Goal: Information Seeking & Learning: Learn about a topic

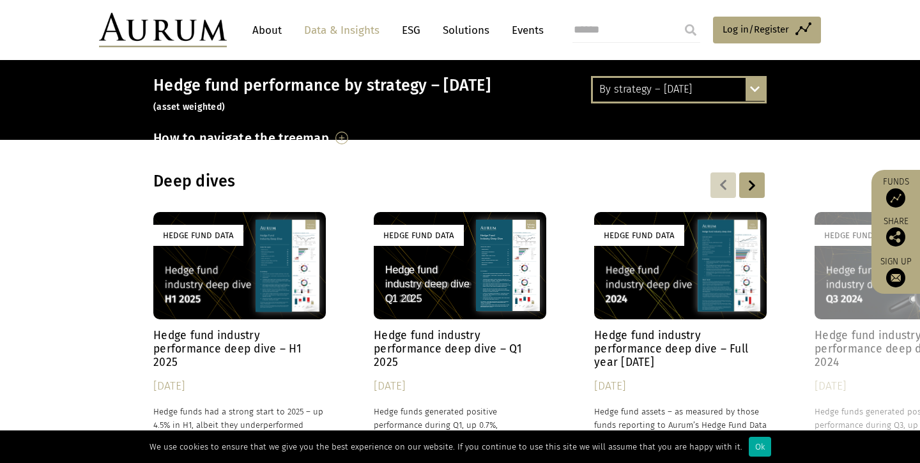
scroll to position [184, 0]
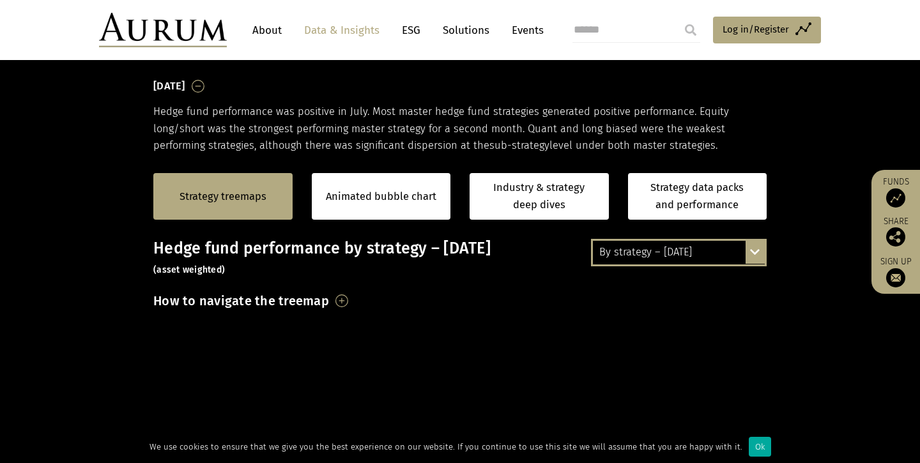
click at [269, 186] on div "Strategy treemaps" at bounding box center [222, 196] width 139 height 47
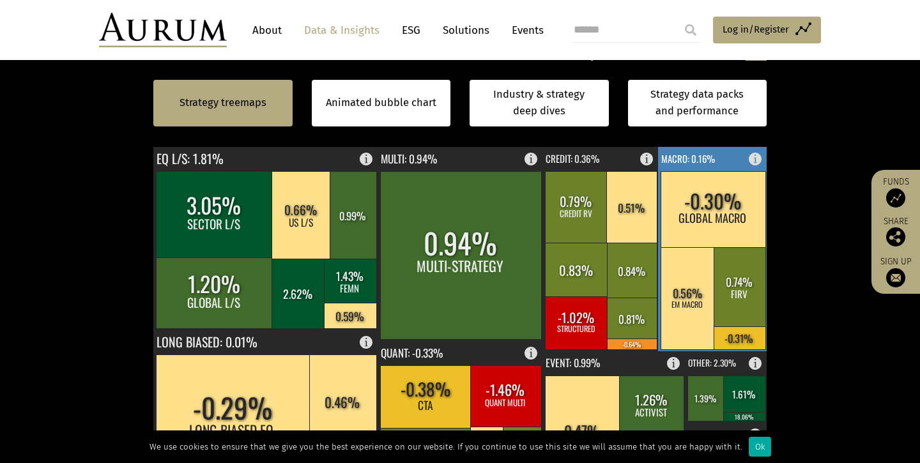
scroll to position [384, 0]
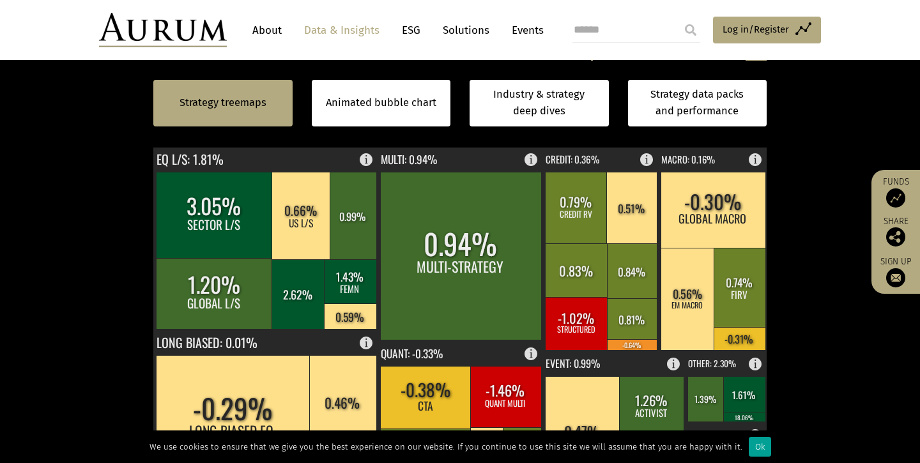
click at [749, 445] on div "Ok" at bounding box center [760, 447] width 22 height 20
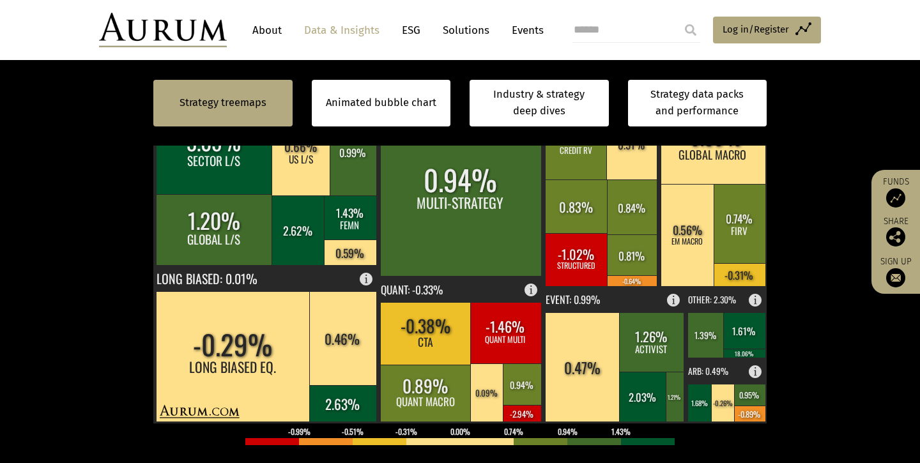
scroll to position [451, 0]
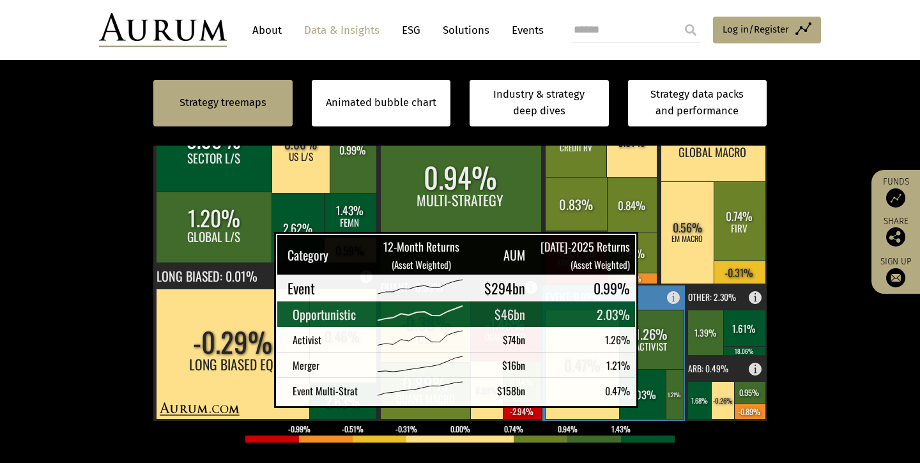
click at [645, 390] on rect at bounding box center [643, 394] width 48 height 50
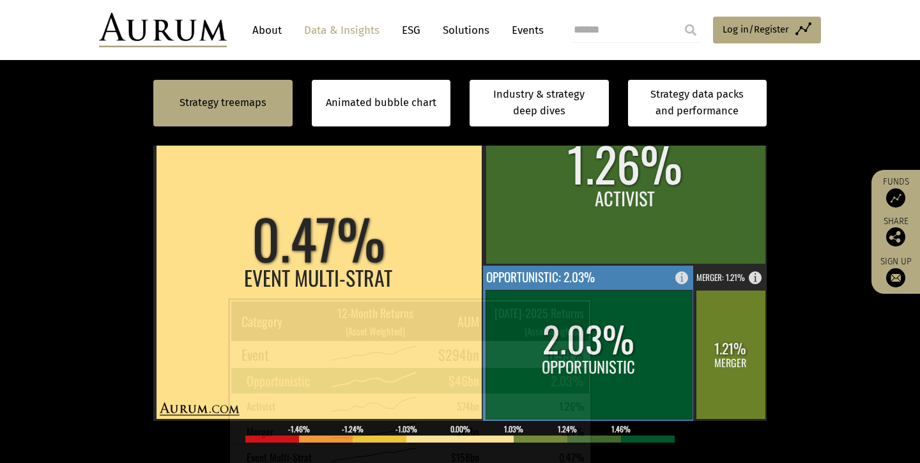
click at [599, 316] on rect at bounding box center [589, 354] width 206 height 129
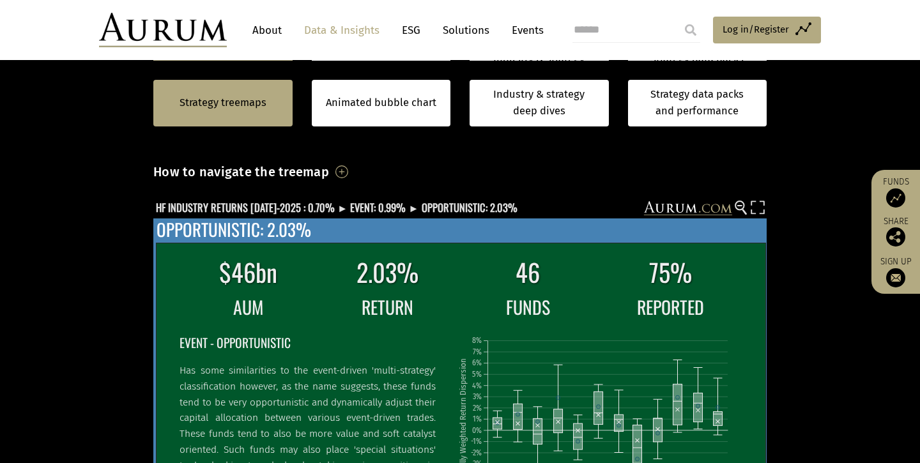
scroll to position [312, 0]
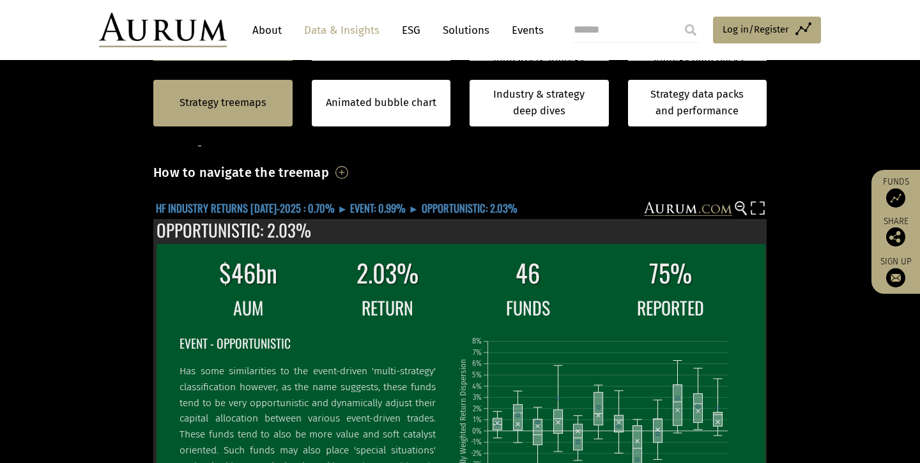
click at [369, 205] on text "HF INDUSTRY RETURNS JUL-2025 : 0.70% ► EVENT: 0.99% ► OPPORTUNISTIC: 2.03%" at bounding box center [337, 208] width 362 height 16
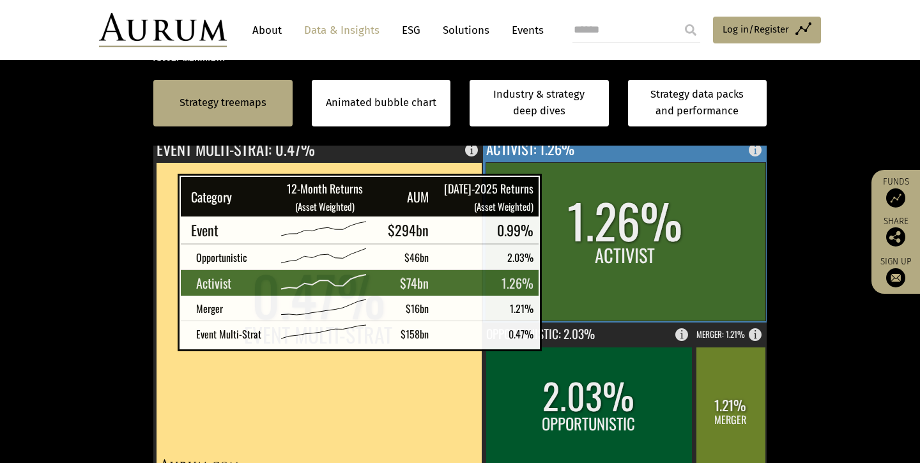
scroll to position [443, 0]
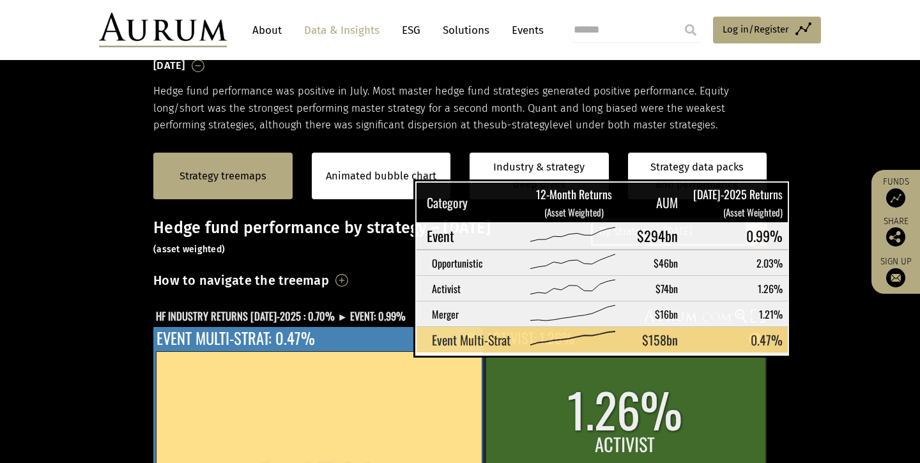
scroll to position [203, 0]
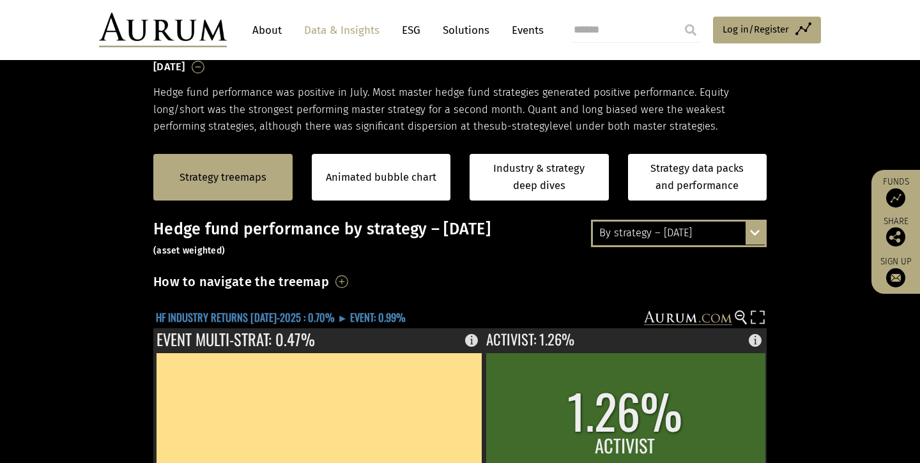
click at [304, 319] on text "HF INDUSTRY RETURNS JUL-2025 : 0.70% ► EVENT: 0.99%" at bounding box center [281, 317] width 250 height 16
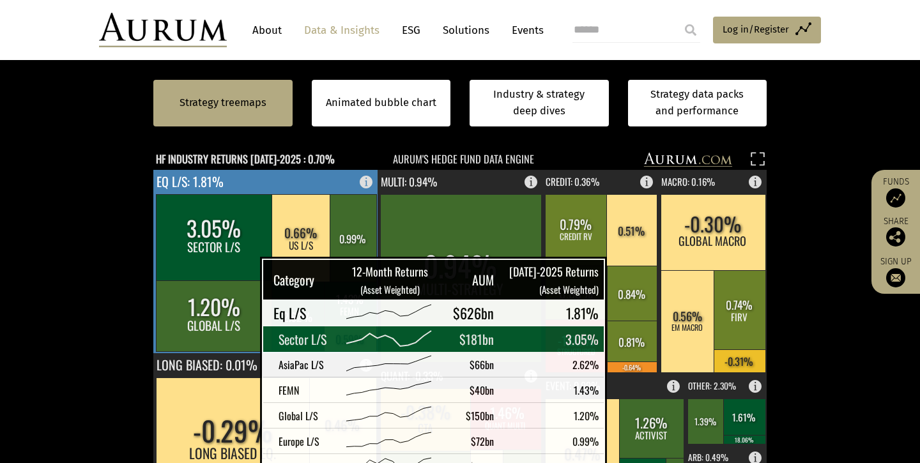
scroll to position [364, 0]
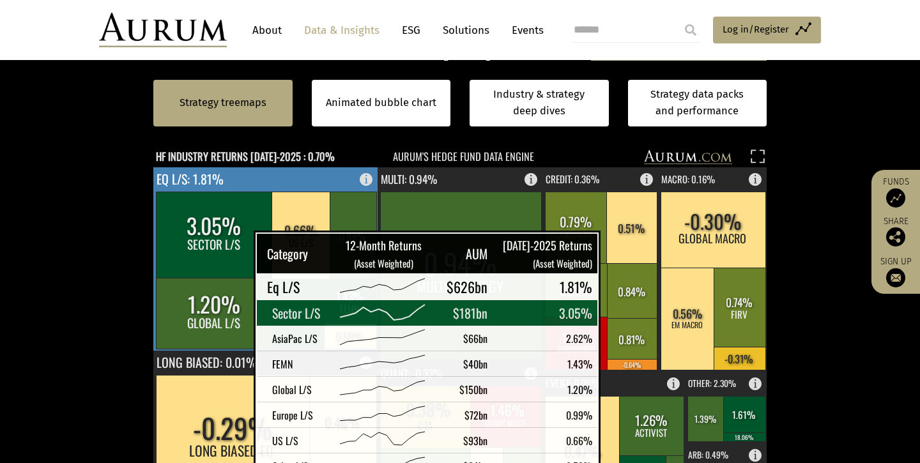
click at [222, 249] on rect at bounding box center [214, 235] width 117 height 86
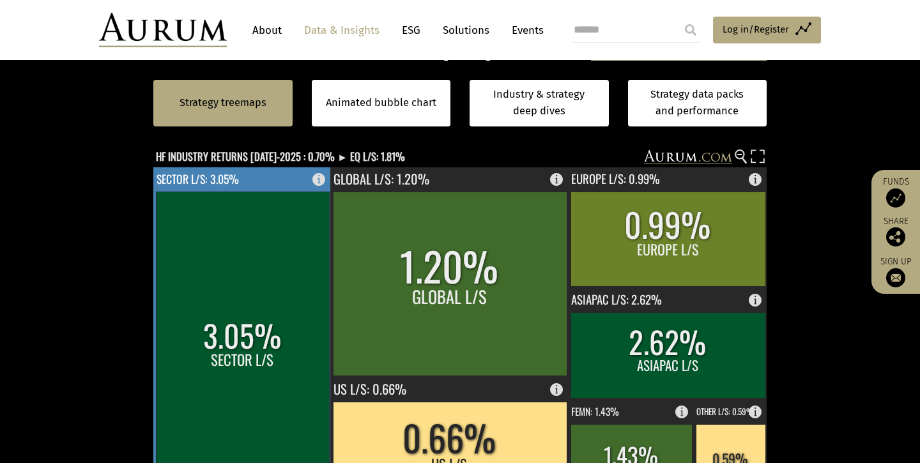
click at [230, 343] on rect at bounding box center [242, 349] width 173 height 314
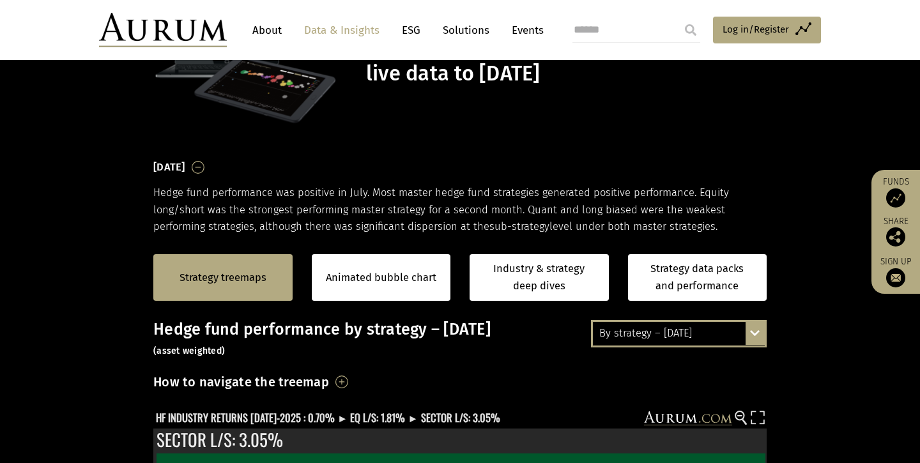
scroll to position [102, 0]
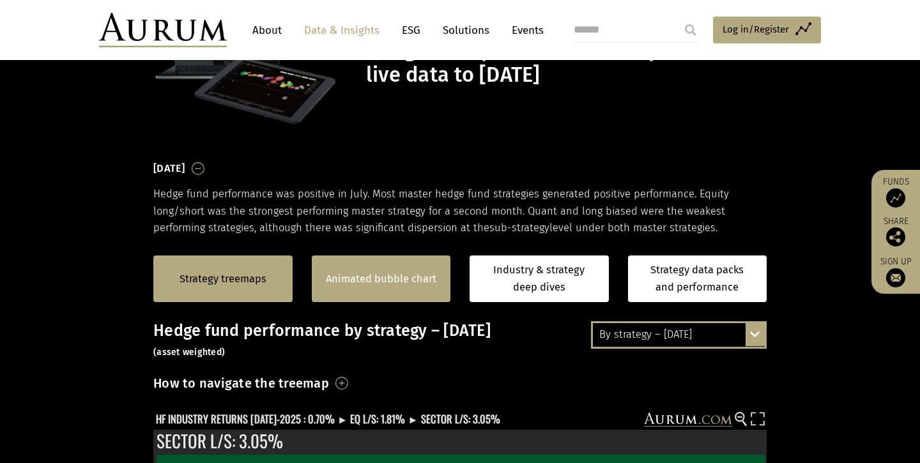
click at [375, 297] on div "Animated bubble chart" at bounding box center [381, 279] width 139 height 47
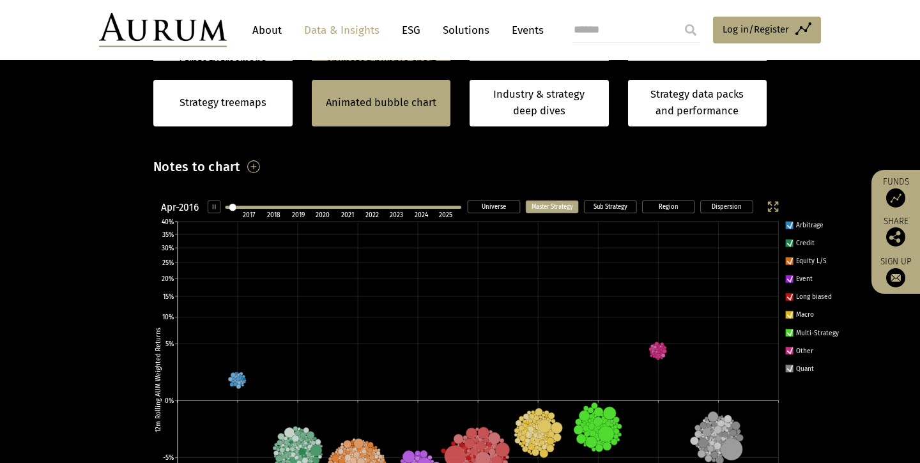
scroll to position [446, 0]
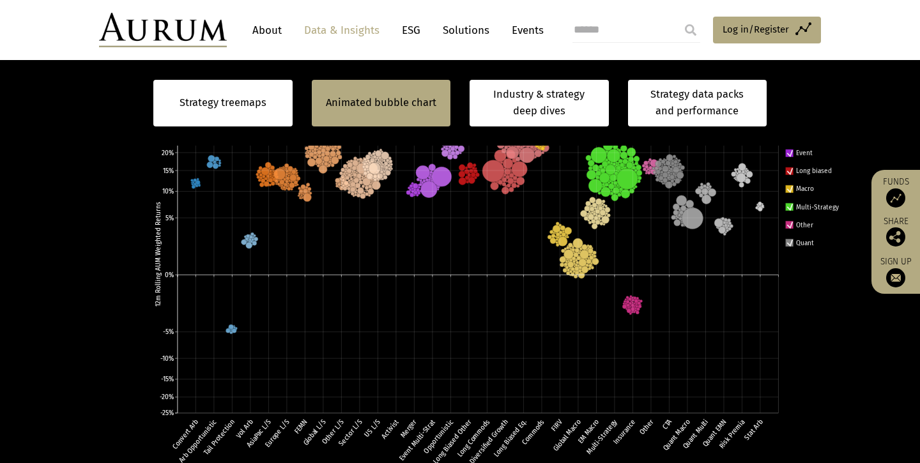
scroll to position [444, 0]
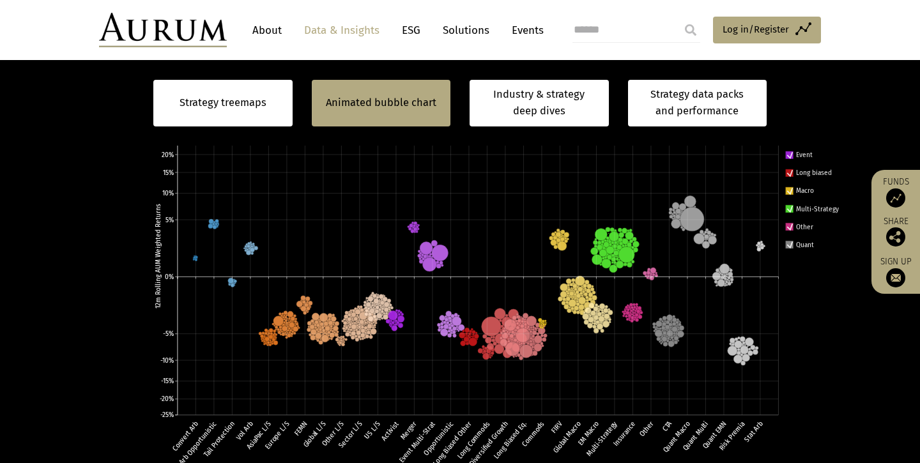
scroll to position [442, 0]
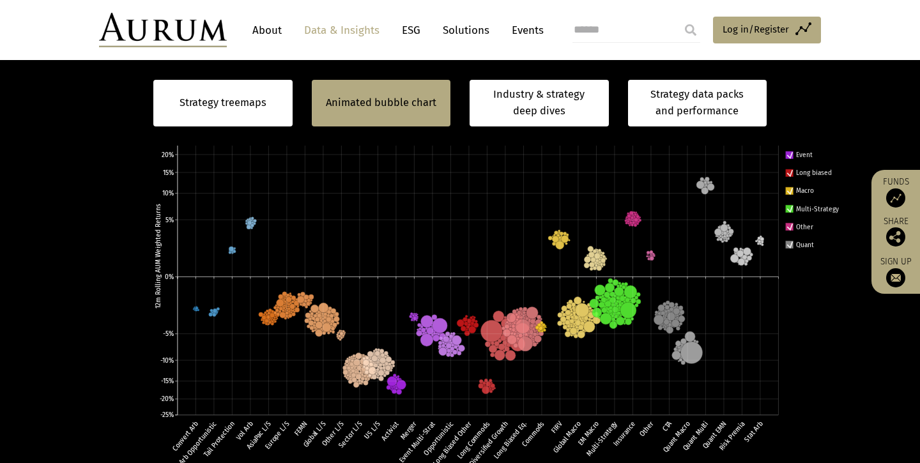
scroll to position [442, 0]
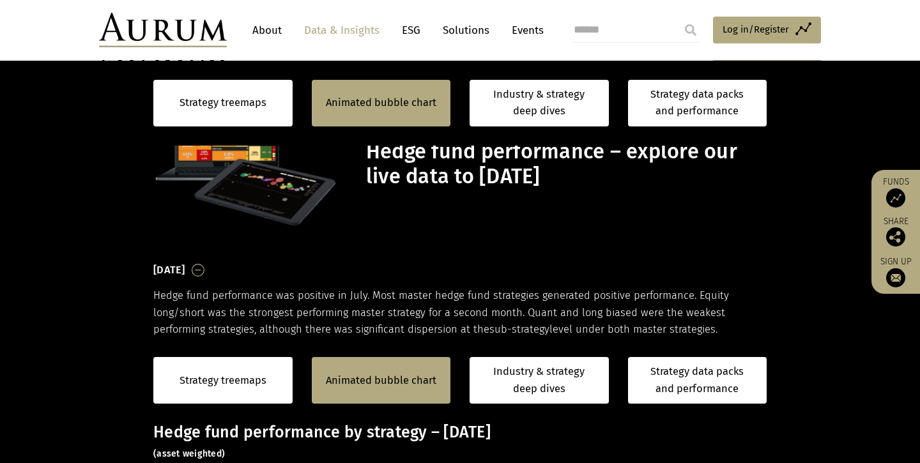
scroll to position [442, 0]
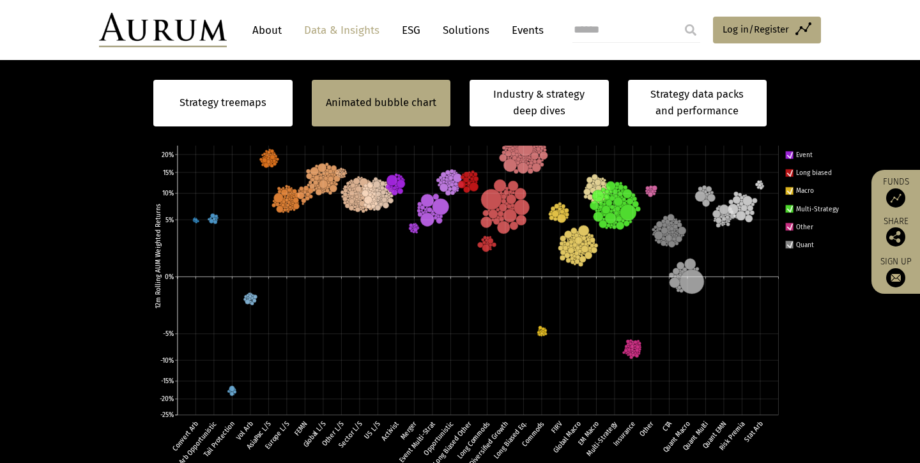
scroll to position [442, 0]
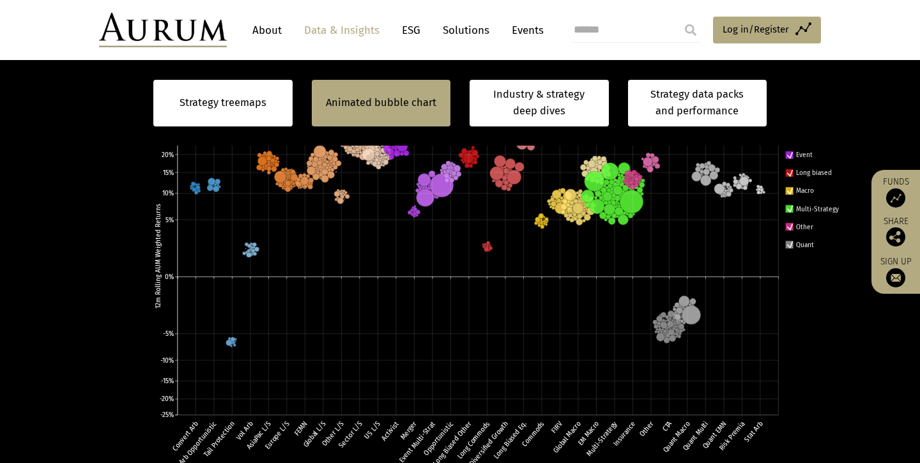
scroll to position [442, 0]
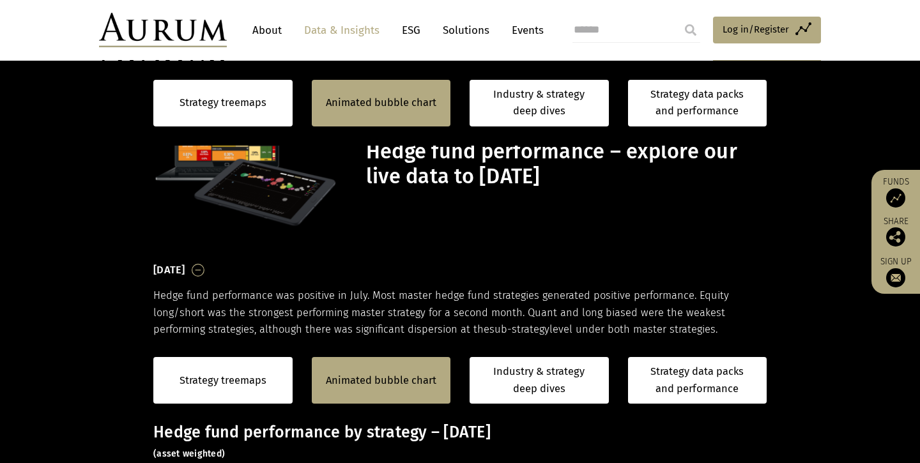
scroll to position [442, 0]
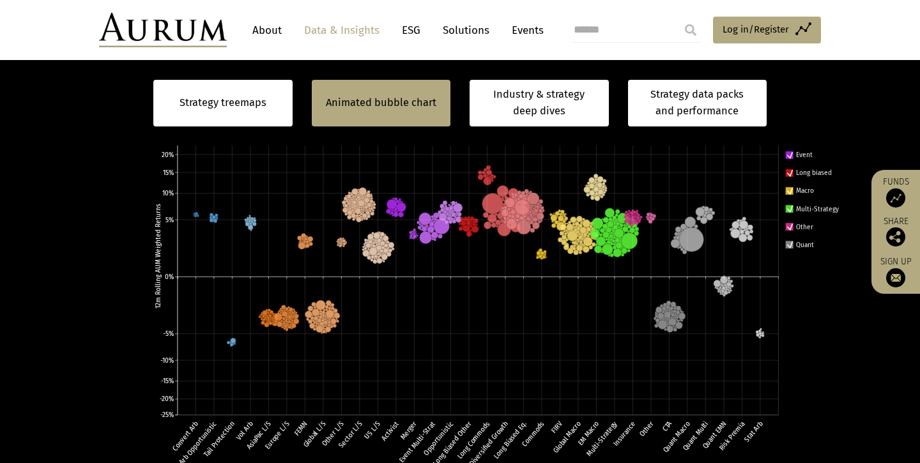
scroll to position [442, 0]
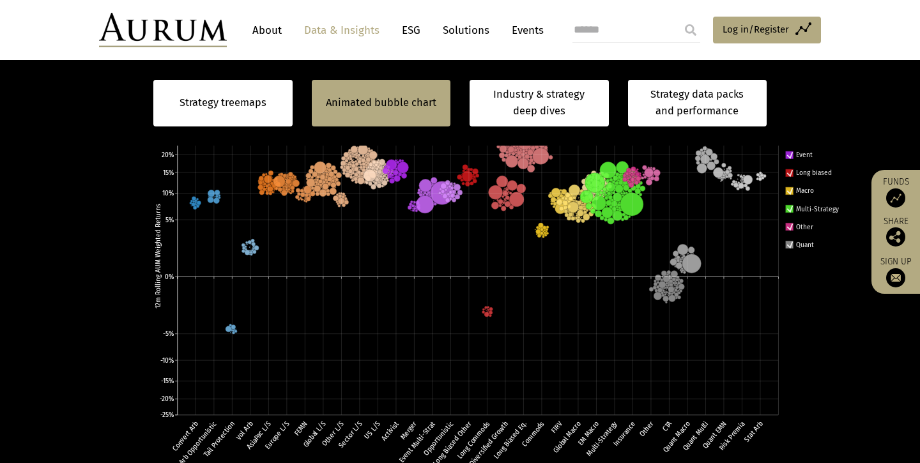
scroll to position [442, 0]
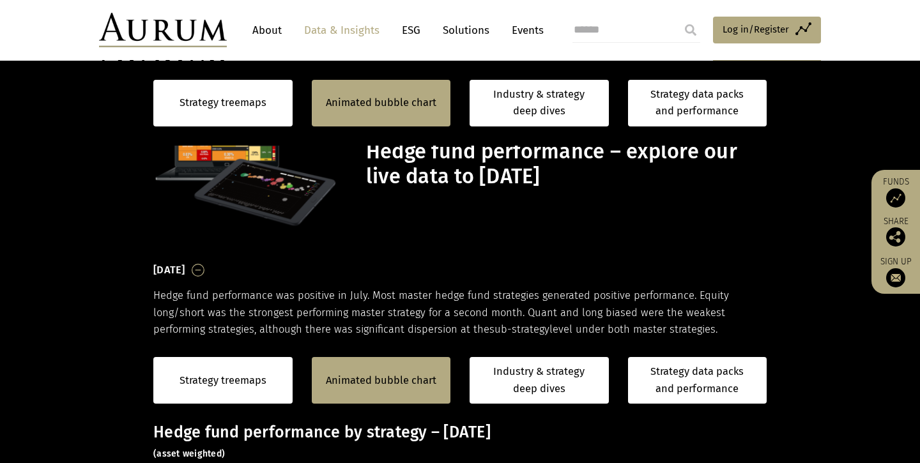
scroll to position [442, 0]
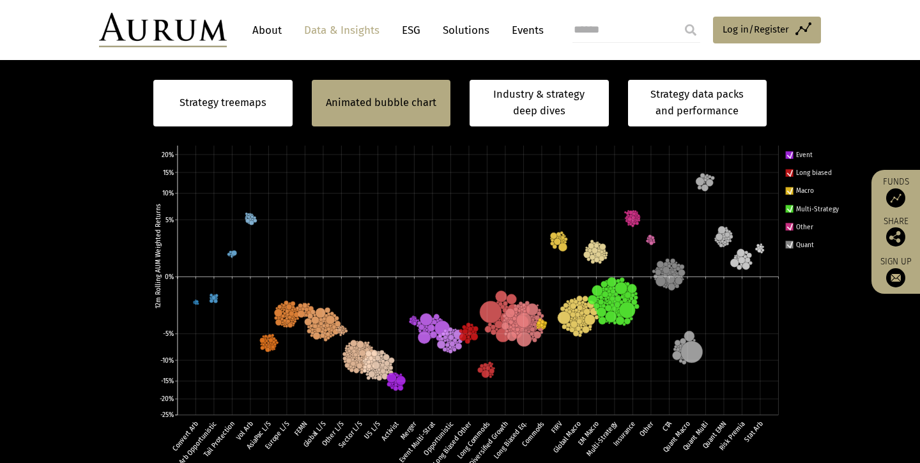
scroll to position [442, 0]
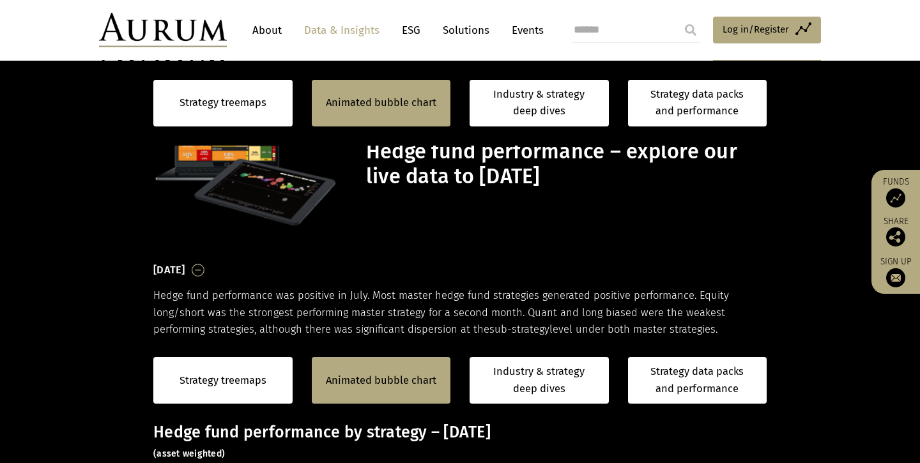
scroll to position [442, 0]
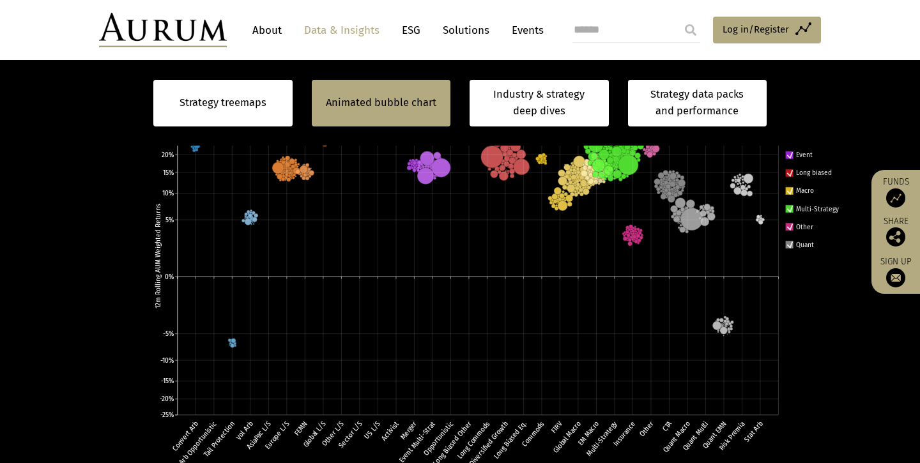
scroll to position [442, 0]
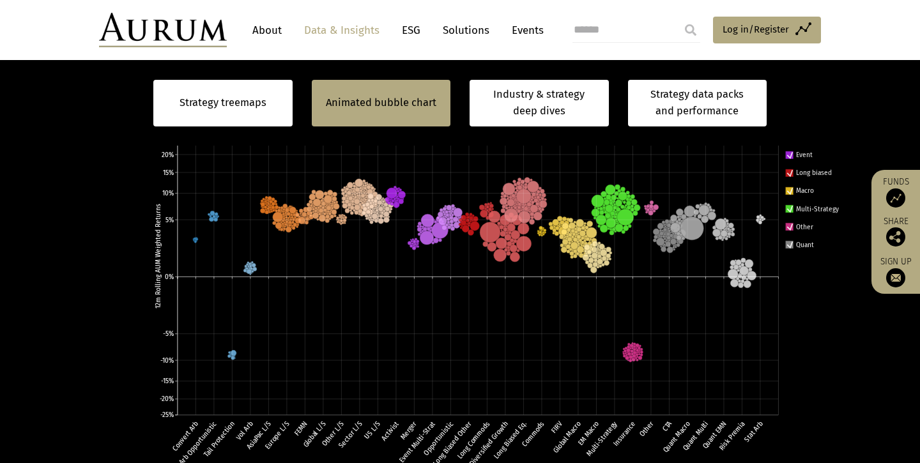
scroll to position [442, 0]
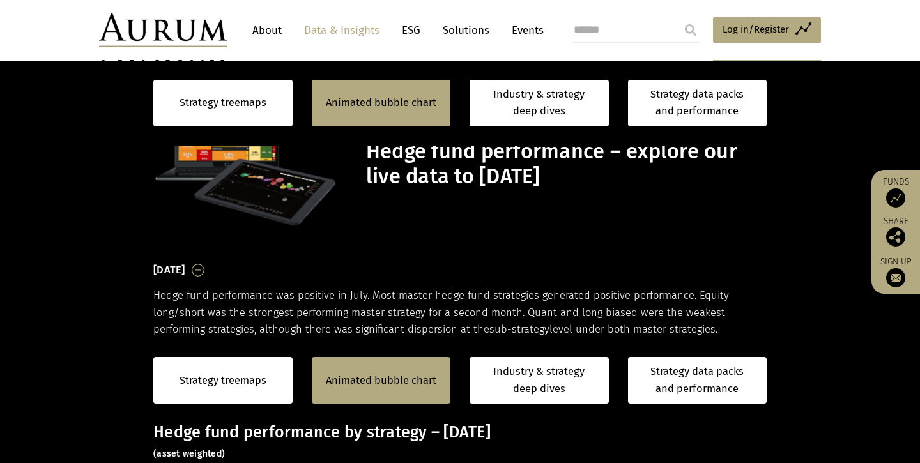
scroll to position [442, 0]
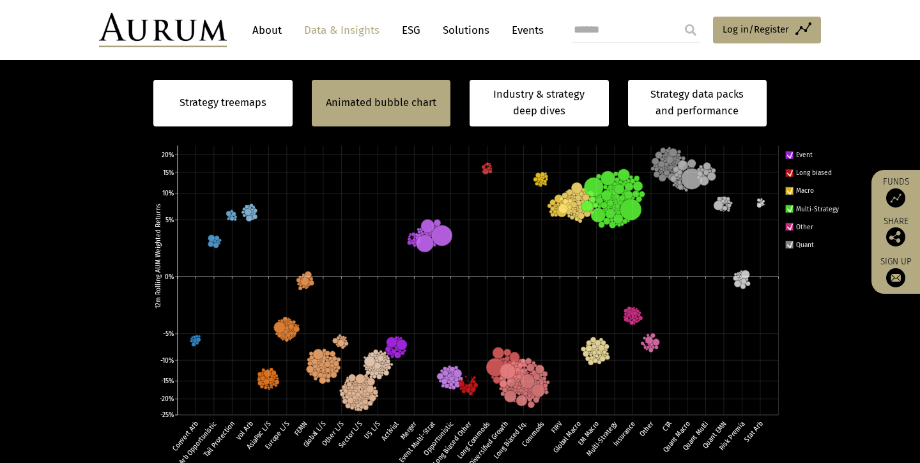
scroll to position [442, 0]
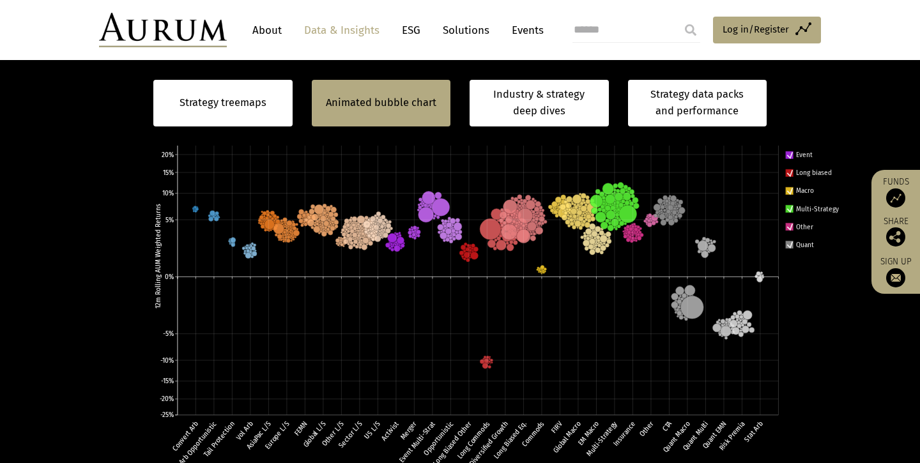
scroll to position [442, 0]
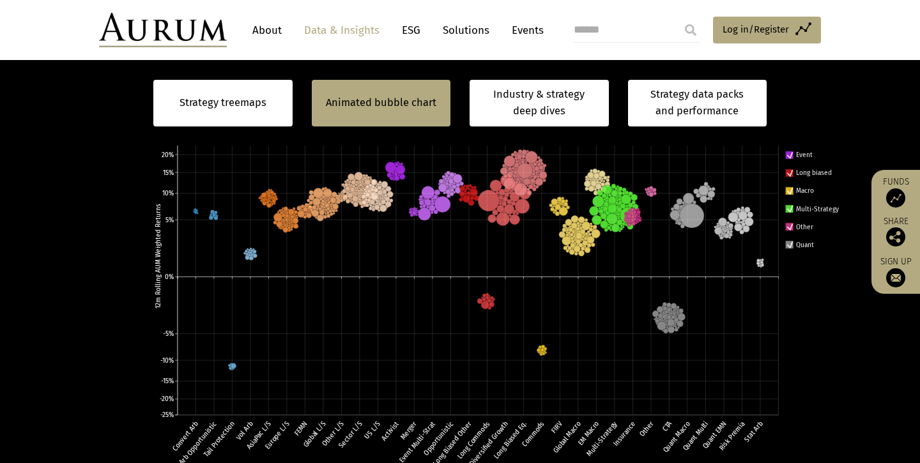
scroll to position [442, 0]
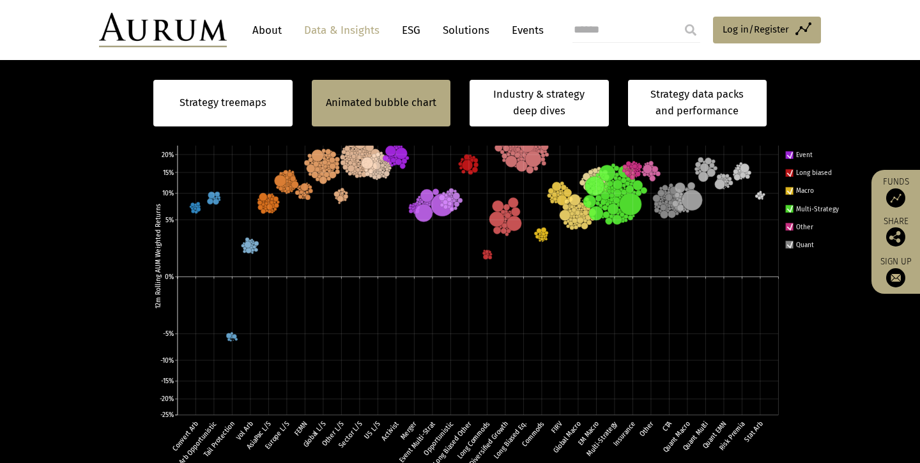
scroll to position [442, 0]
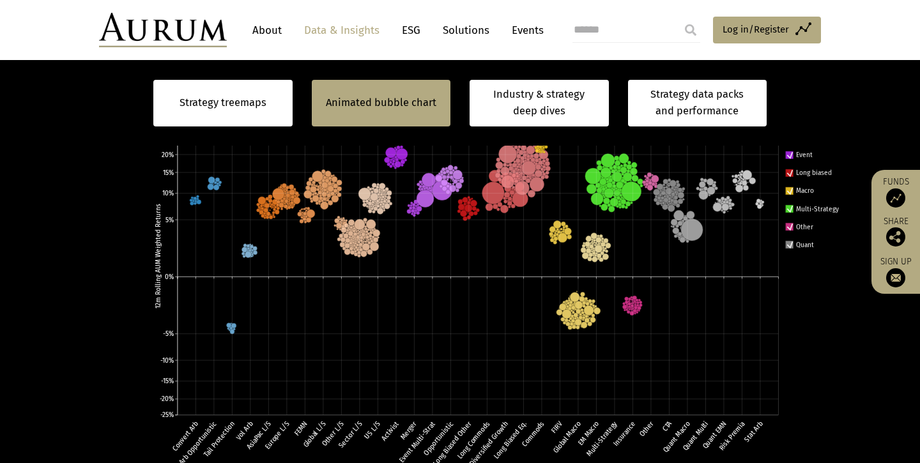
scroll to position [442, 0]
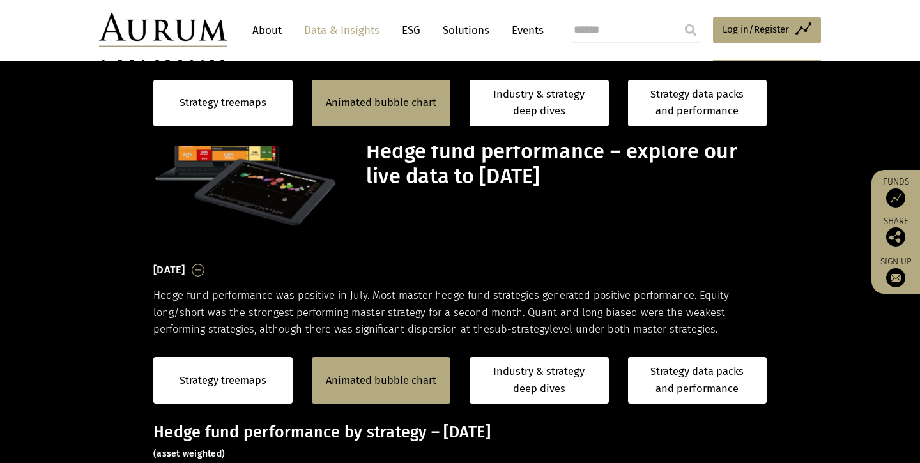
scroll to position [442, 0]
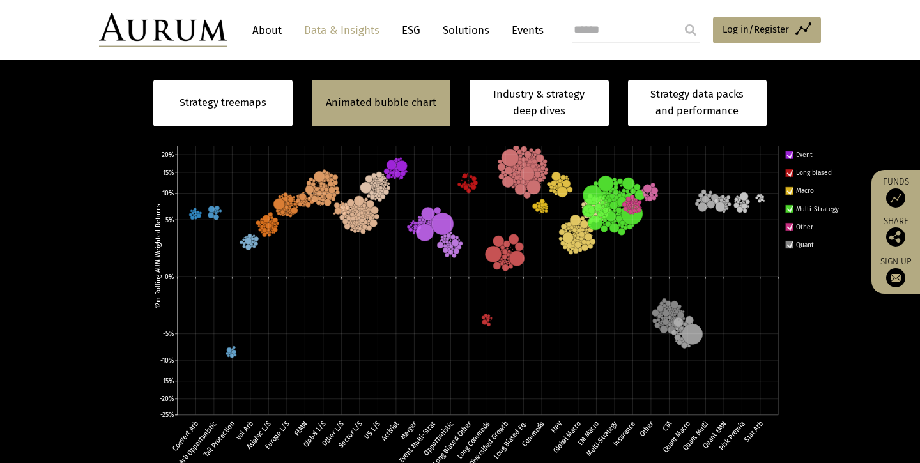
scroll to position [442, 0]
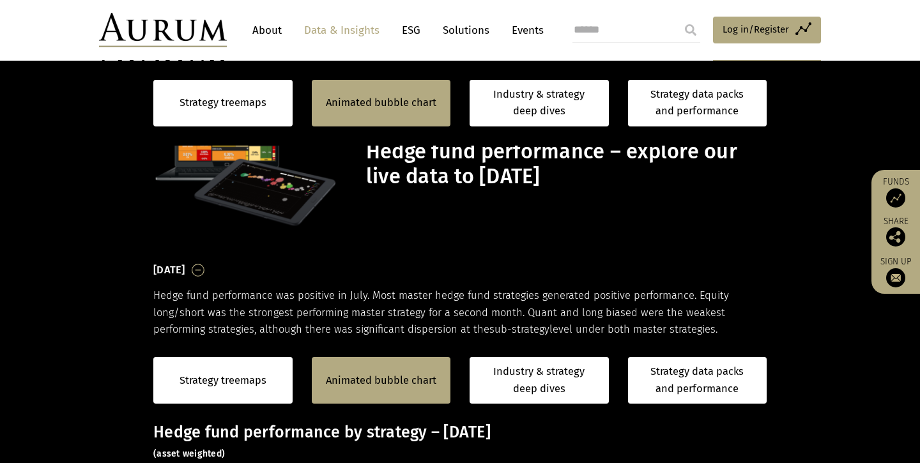
scroll to position [442, 0]
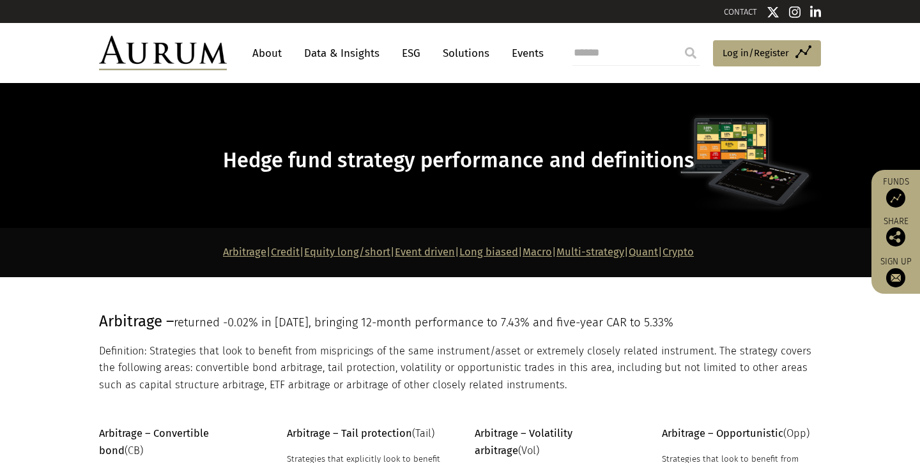
click at [313, 253] on link "Equity long/short" at bounding box center [347, 252] width 86 height 12
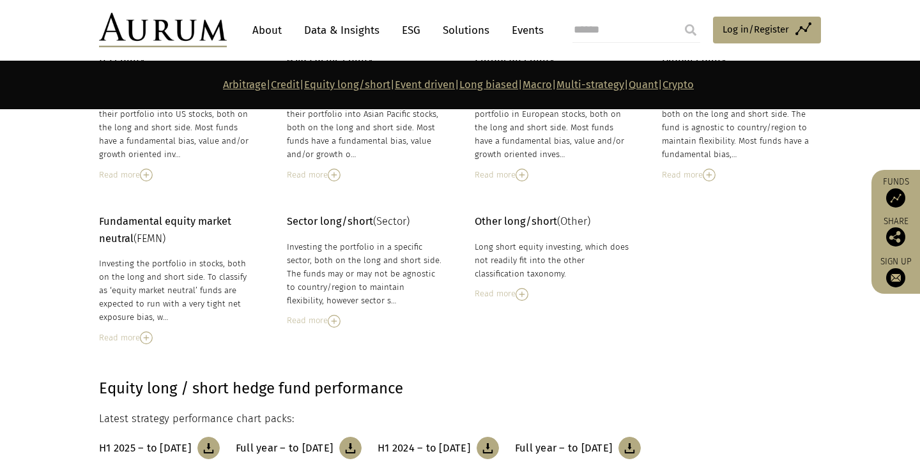
scroll to position [2081, 0]
click at [335, 314] on img at bounding box center [334, 320] width 13 height 13
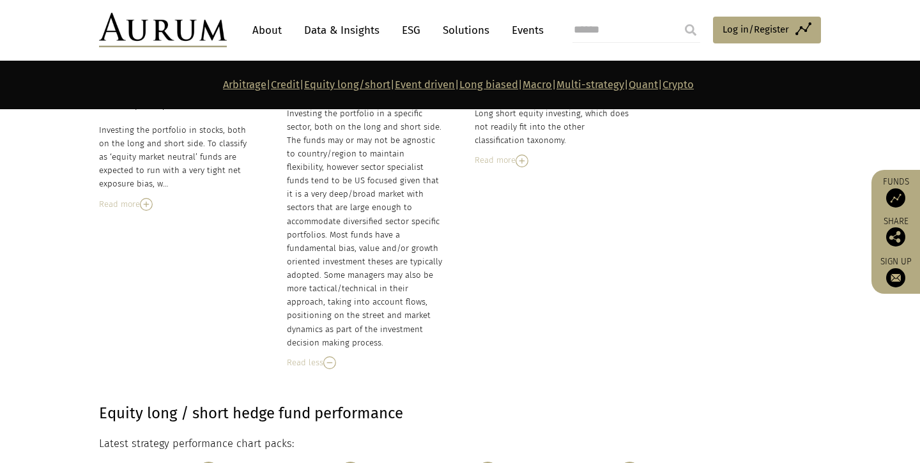
scroll to position [2063, 0]
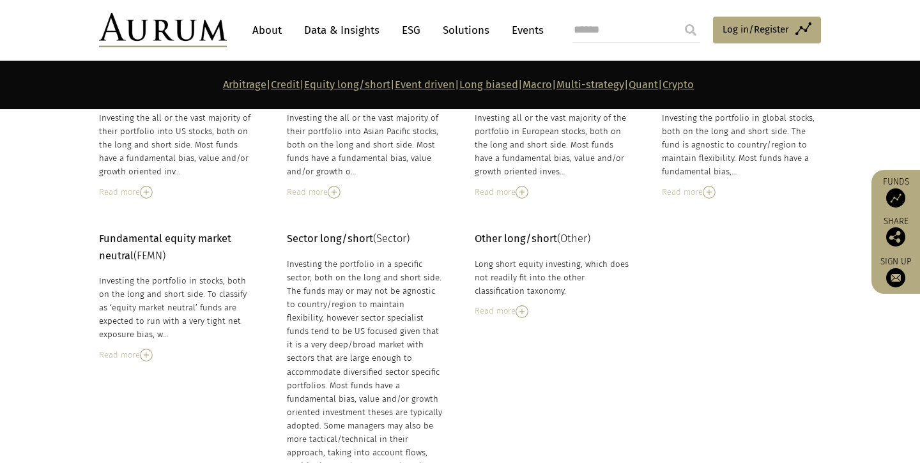
click at [149, 349] on img at bounding box center [146, 355] width 13 height 13
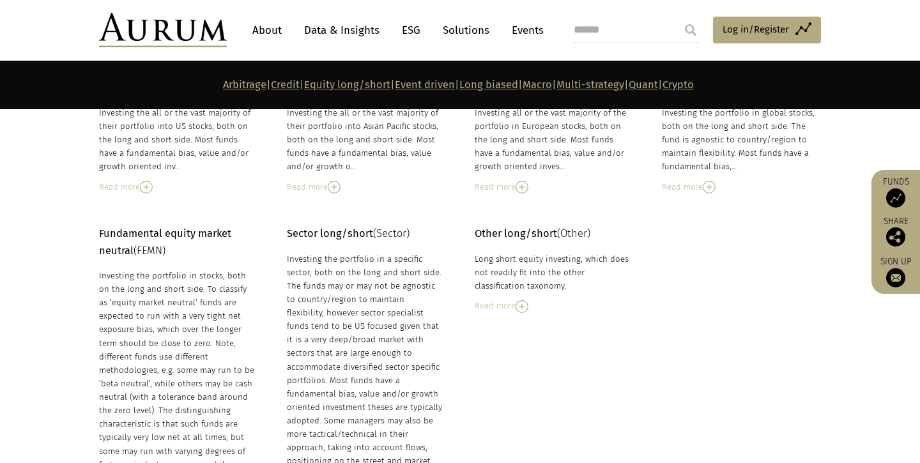
scroll to position [2120, 0]
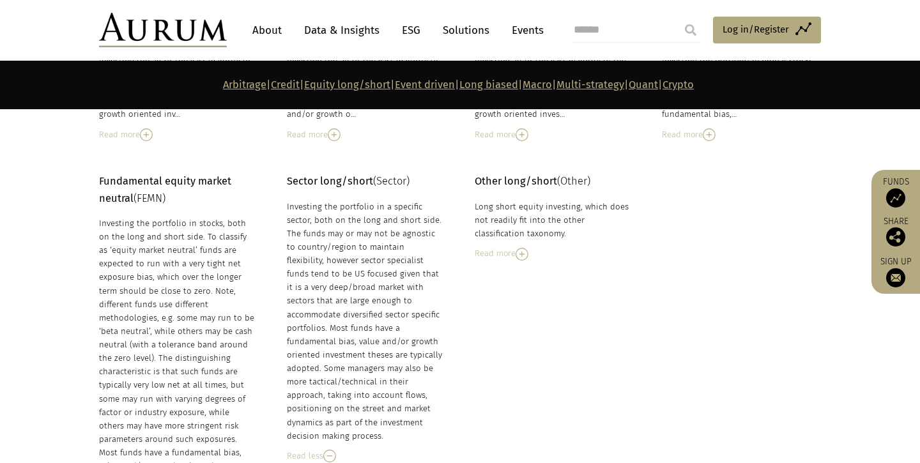
click at [491, 324] on div "Fundamental equity market neutral (FEMN) Investing the portfolio in stocks, bot…" at bounding box center [460, 380] width 748 height 415
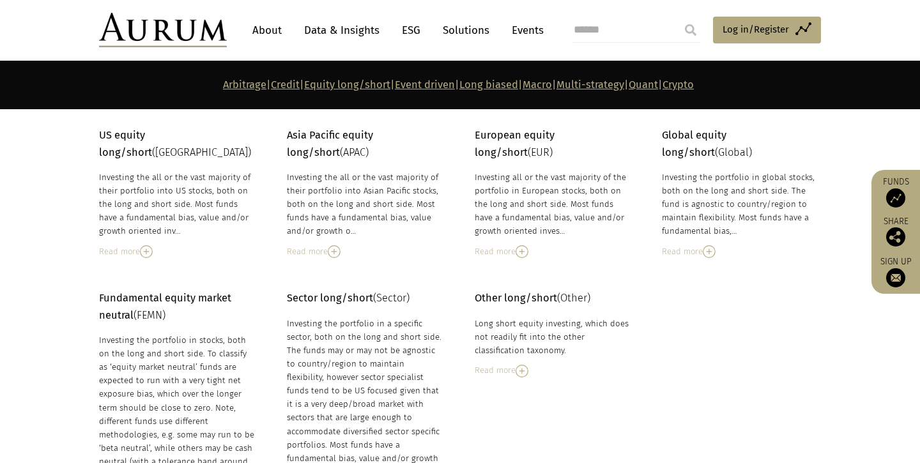
scroll to position [2003, 0]
click at [507, 364] on div "Read more" at bounding box center [553, 371] width 156 height 14
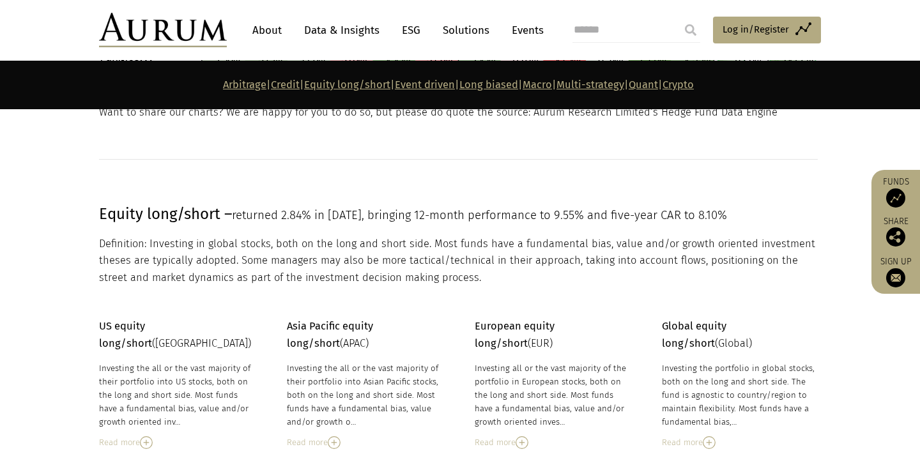
scroll to position [1811, 0]
click at [139, 437] on div "Read more" at bounding box center [177, 444] width 156 height 14
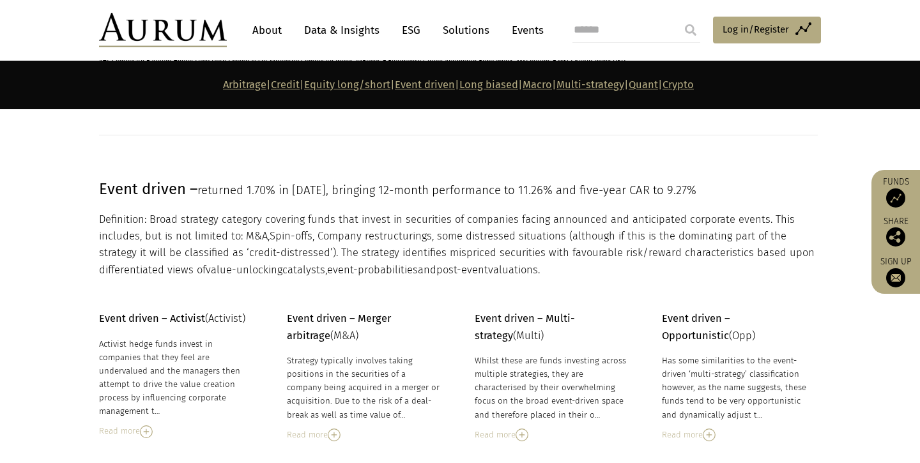
scroll to position [3167, 0]
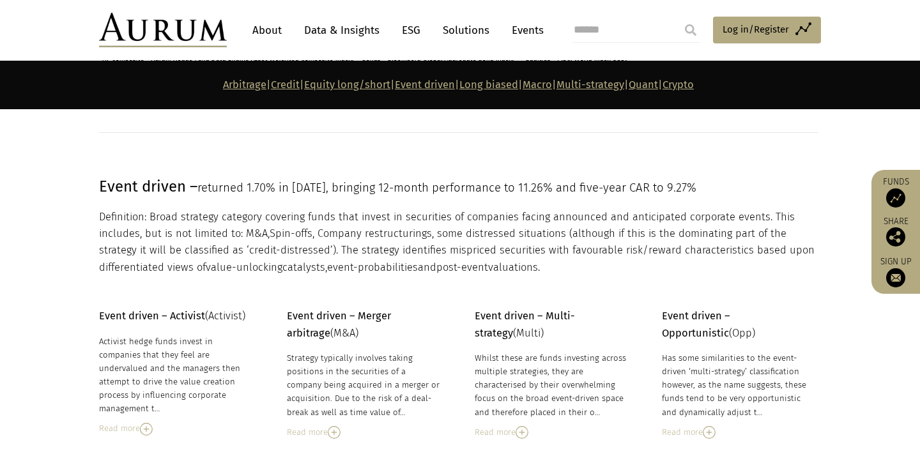
click at [146, 423] on img at bounding box center [146, 429] width 13 height 13
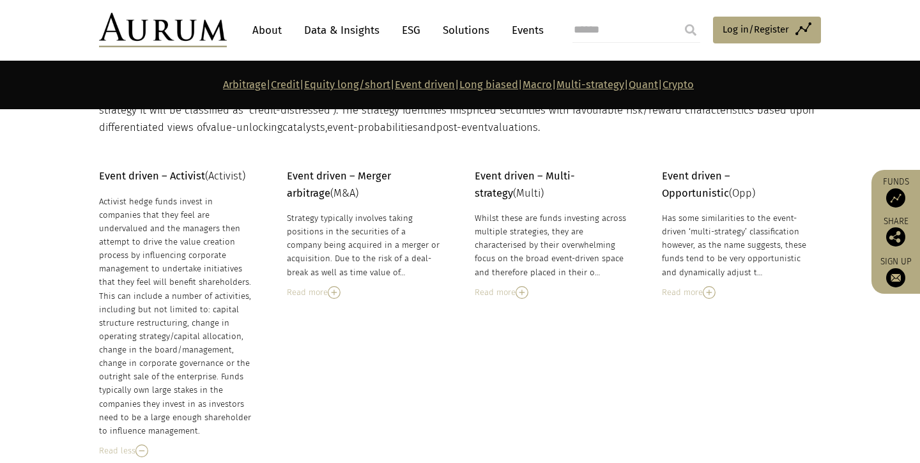
scroll to position [3305, 0]
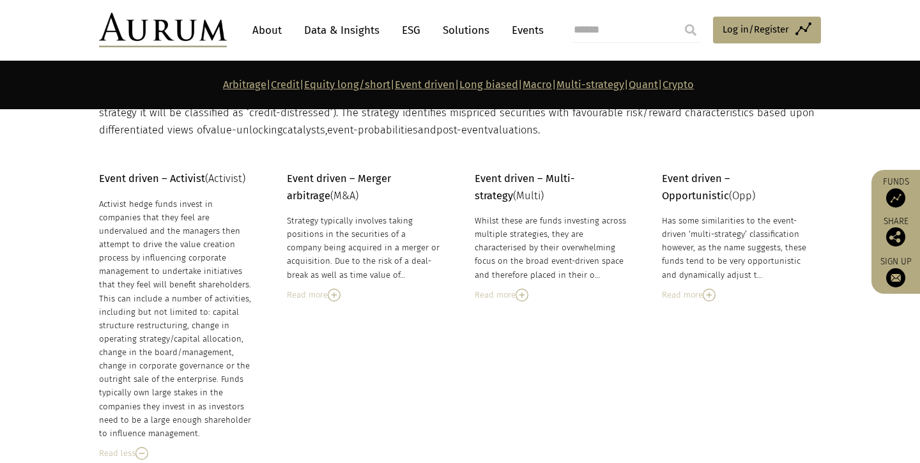
click at [277, 296] on div "Event driven – Activist (Activist) Activist hedge funds invest in companies tha…" at bounding box center [460, 315] width 748 height 289
click at [146, 447] on img at bounding box center [141, 453] width 13 height 13
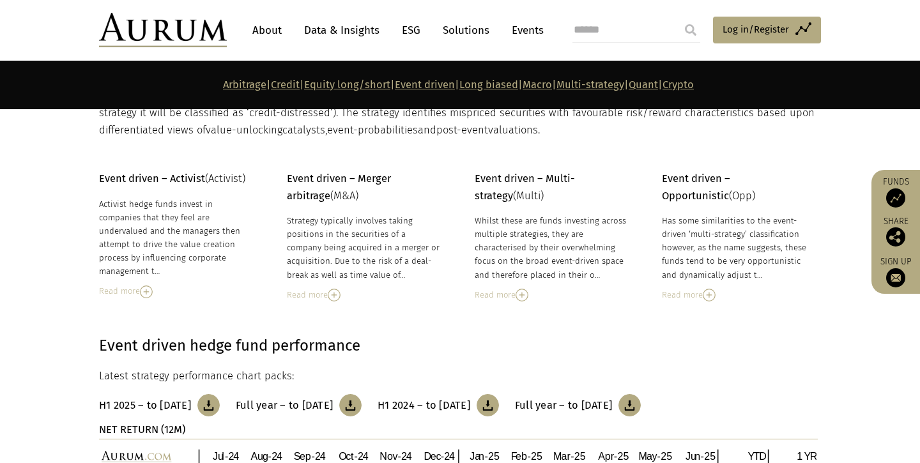
click at [706, 289] on img at bounding box center [709, 295] width 13 height 13
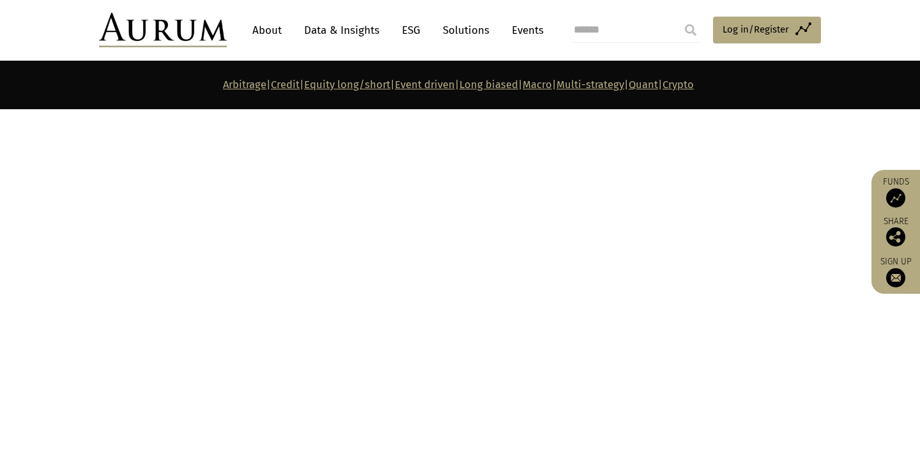
scroll to position [5093, 0]
